Goal: Entertainment & Leisure: Consume media (video, audio)

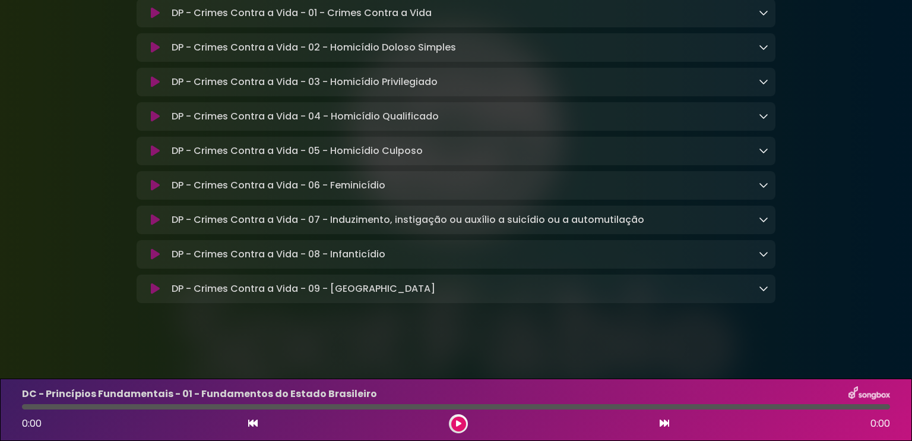
scroll to position [6898, 0]
click at [154, 292] on icon at bounding box center [155, 289] width 9 height 12
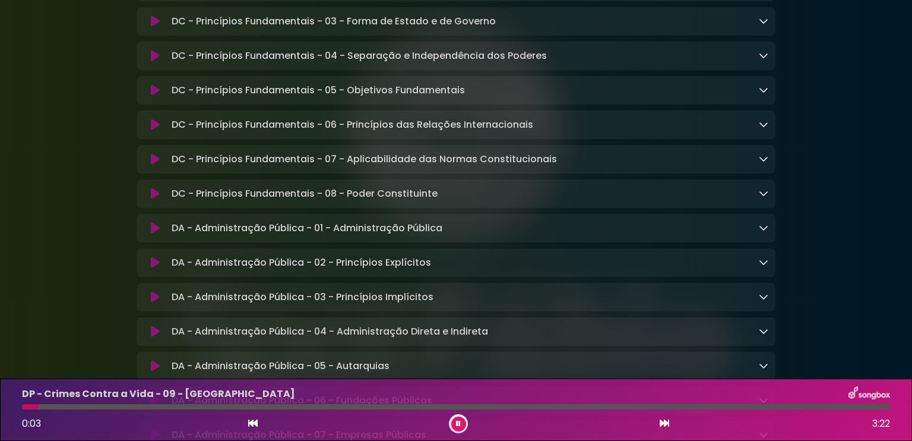
scroll to position [0, 0]
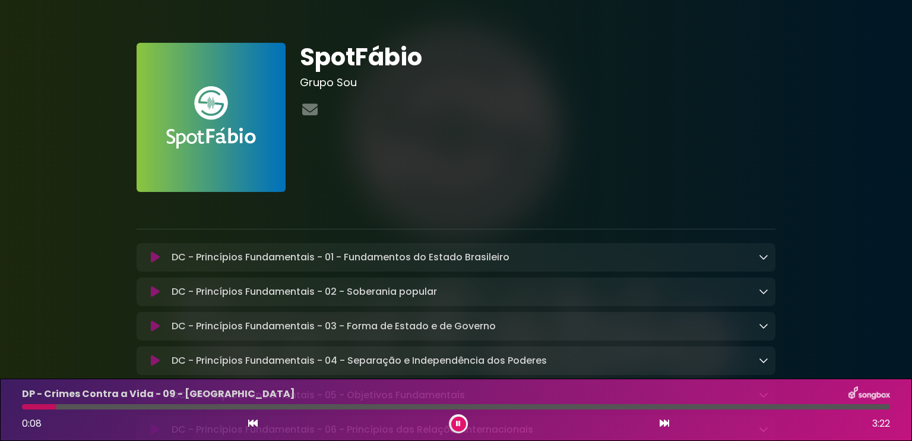
click at [766, 258] on icon at bounding box center [764, 257] width 10 height 10
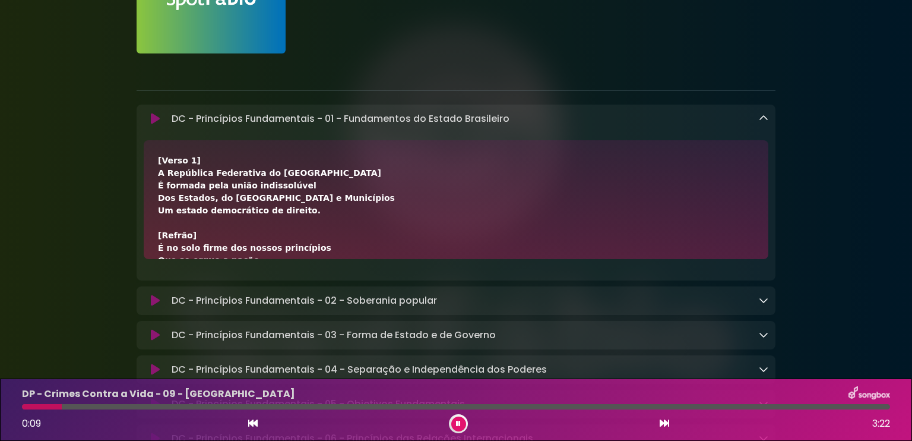
scroll to position [119, 0]
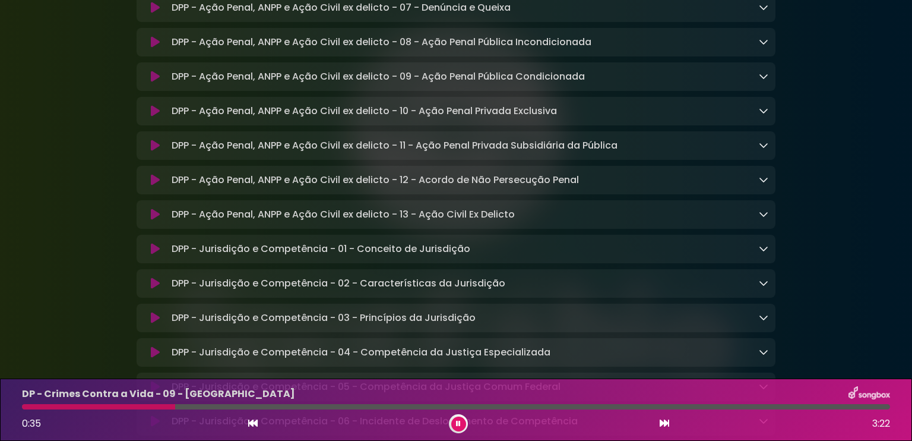
scroll to position [4692, 0]
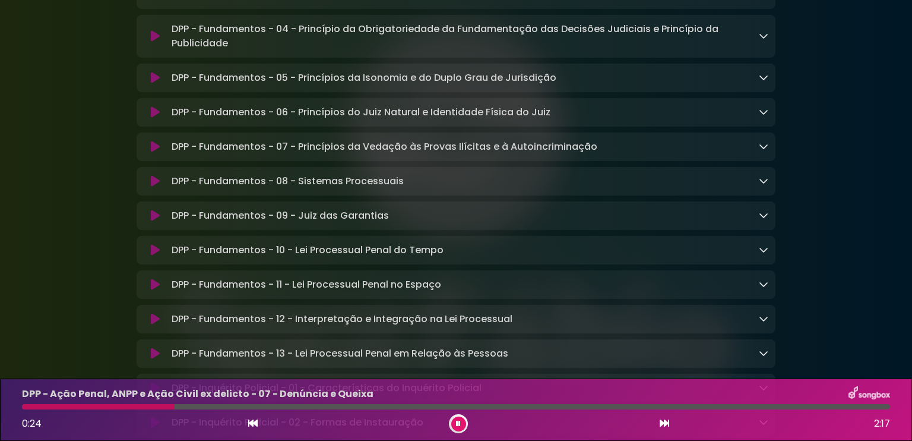
scroll to position [3683, 0]
click at [148, 84] on button at bounding box center [155, 78] width 23 height 12
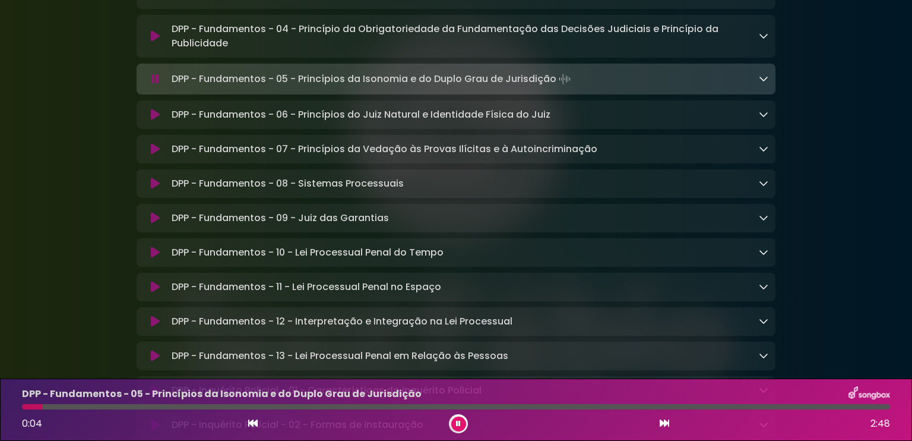
click at [763, 83] on icon at bounding box center [764, 79] width 10 height 10
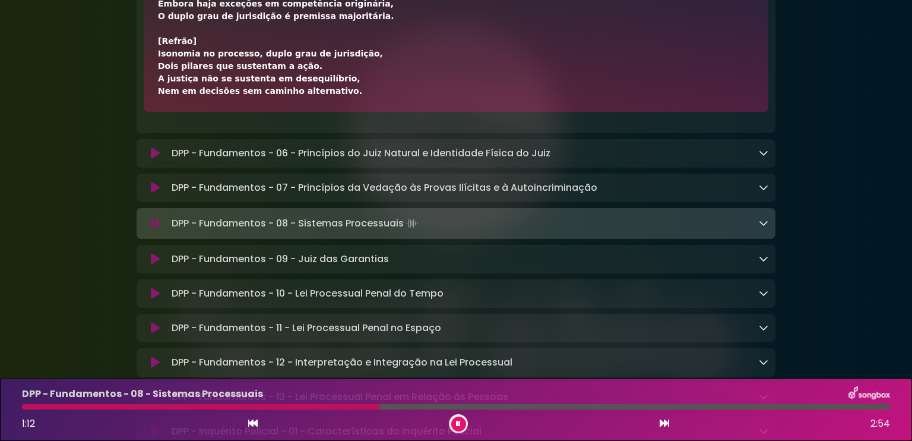
scroll to position [3801, 0]
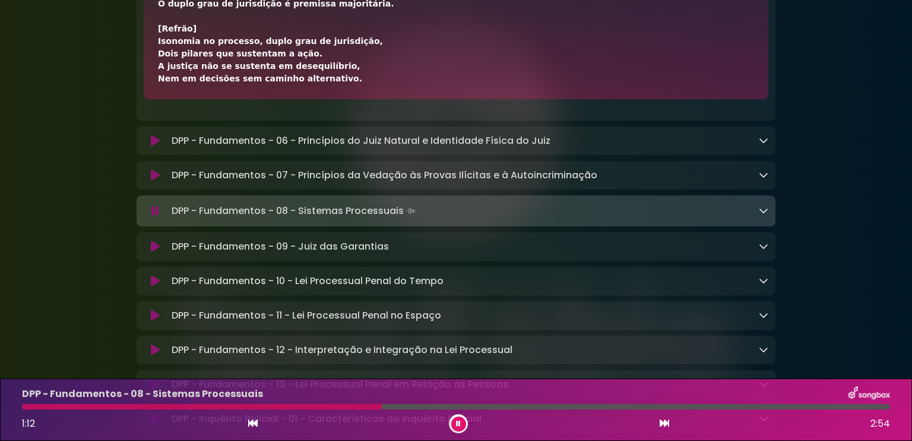
click at [153, 252] on icon at bounding box center [155, 247] width 9 height 12
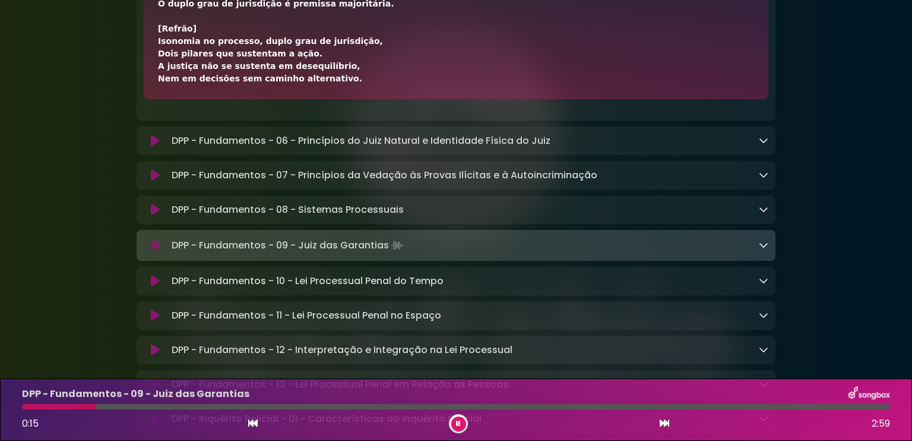
click at [659, 422] on button at bounding box center [664, 423] width 11 height 15
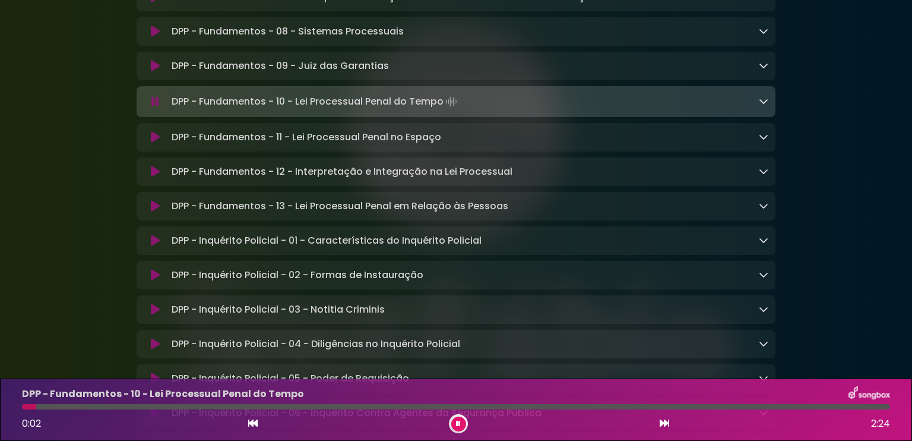
scroll to position [3920, 0]
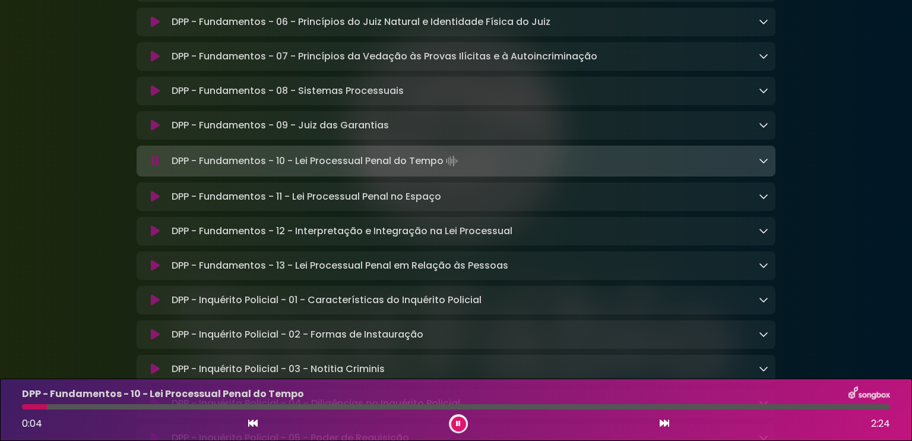
click at [759, 165] on icon at bounding box center [764, 161] width 10 height 10
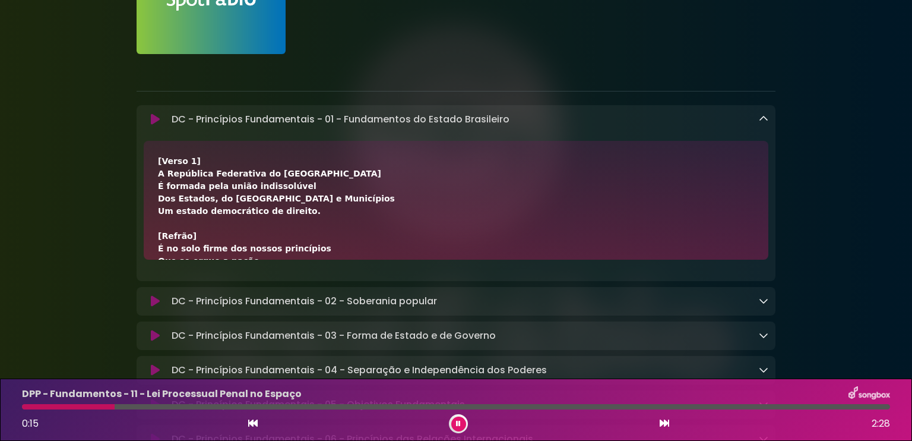
scroll to position [119, 0]
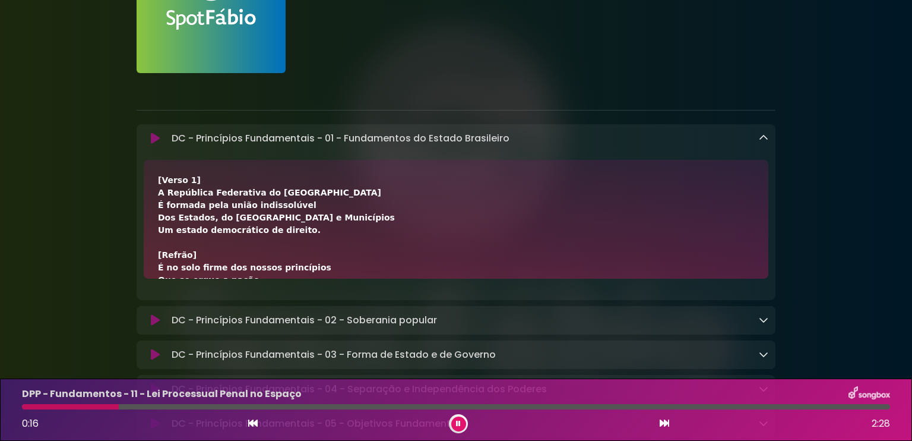
click at [151, 138] on icon at bounding box center [155, 138] width 9 height 12
click at [668, 426] on icon at bounding box center [665, 423] width 10 height 10
